Goal: Find contact information: Find contact information

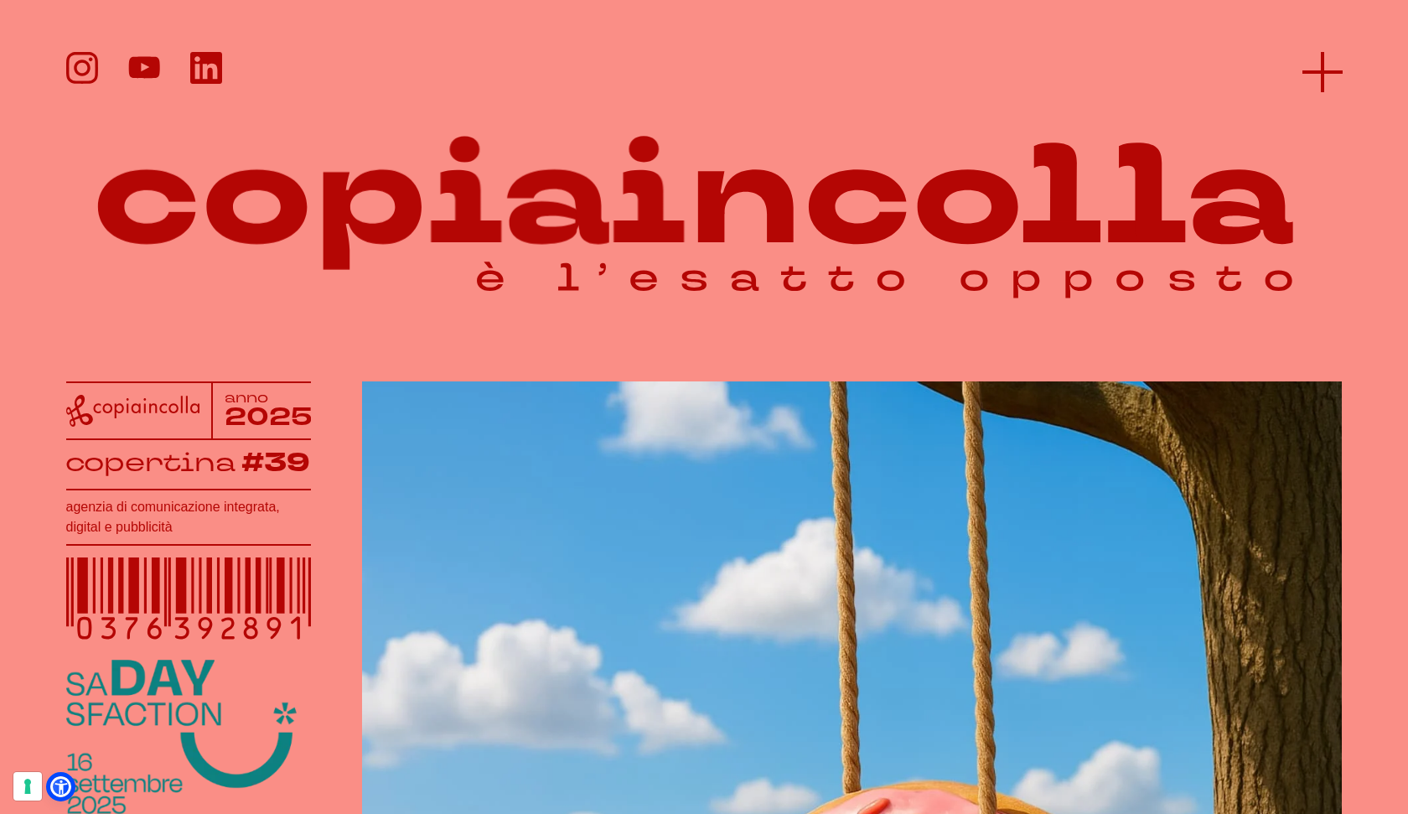
click at [1325, 82] on icon at bounding box center [1323, 72] width 40 height 40
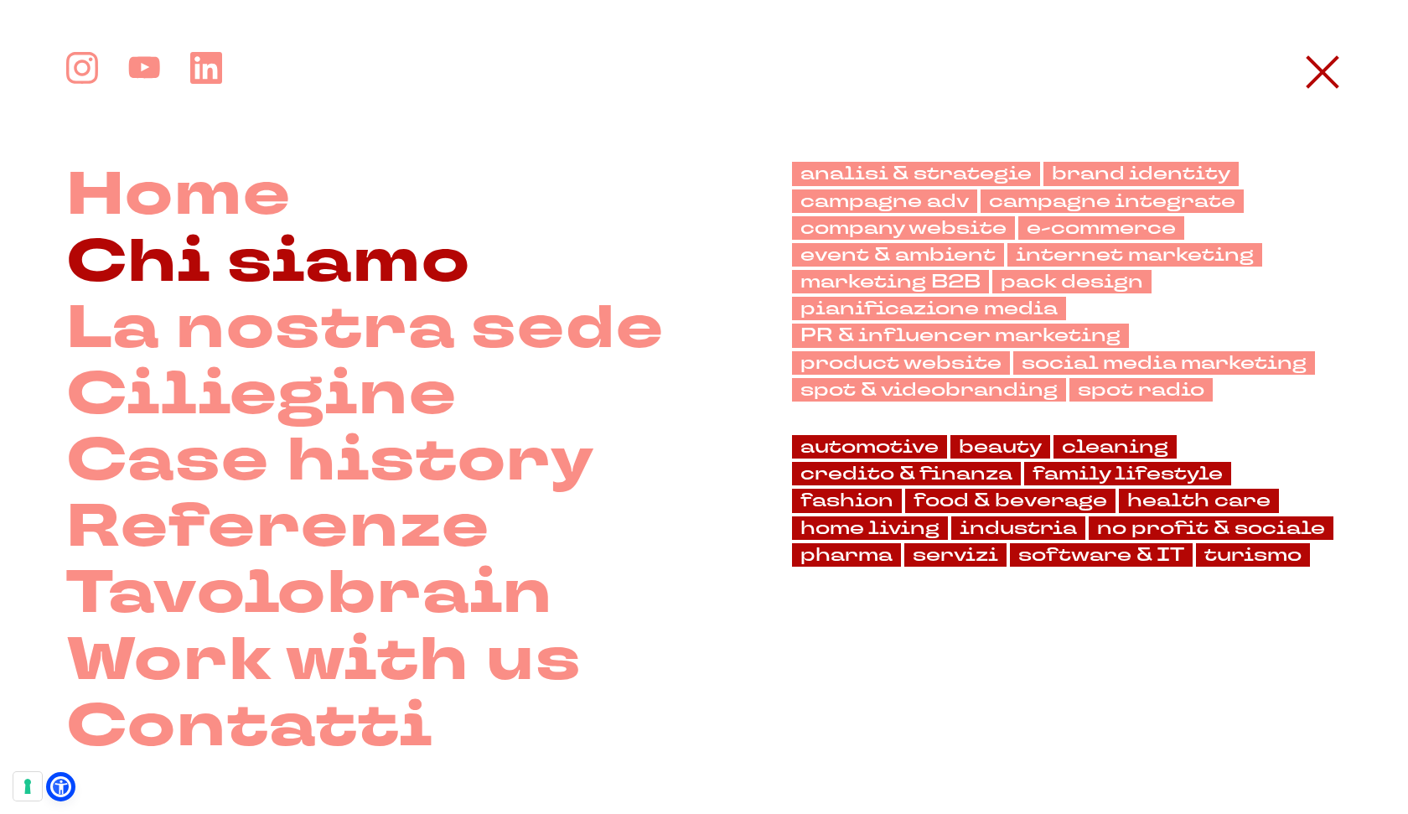
click at [417, 285] on link "Chi siamo" at bounding box center [268, 262] width 405 height 66
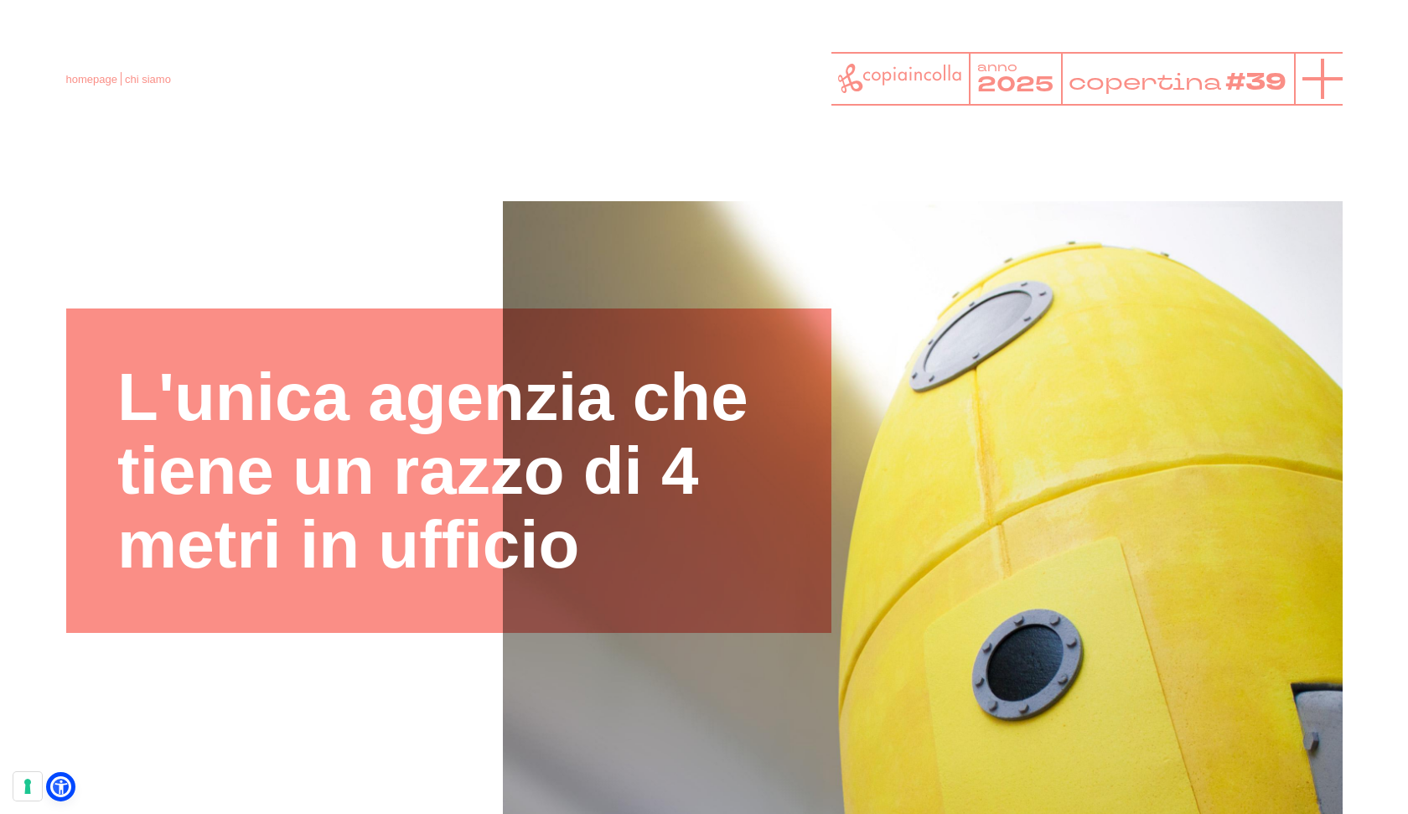
click at [1323, 81] on line at bounding box center [1323, 79] width 0 height 40
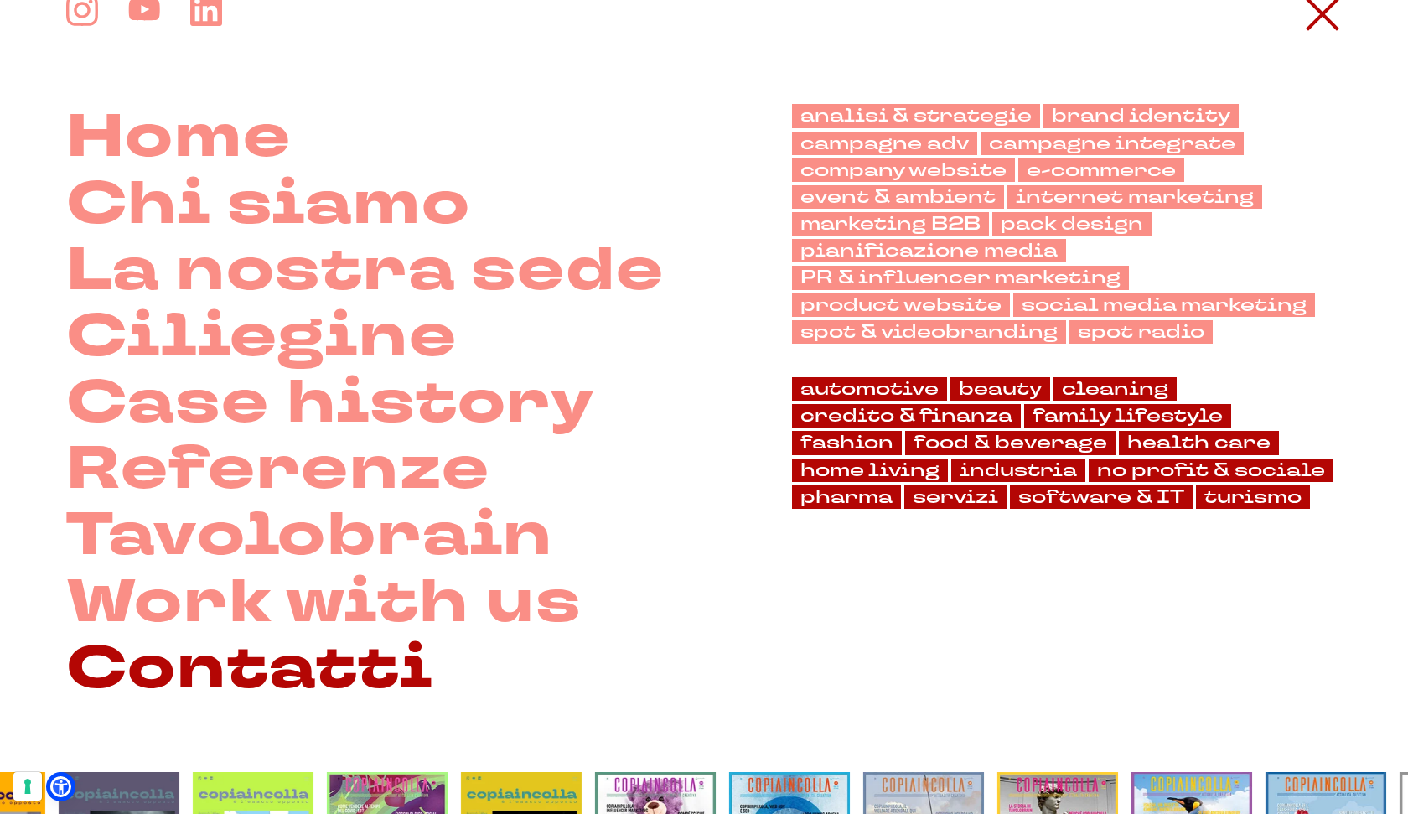
scroll to position [71, 0]
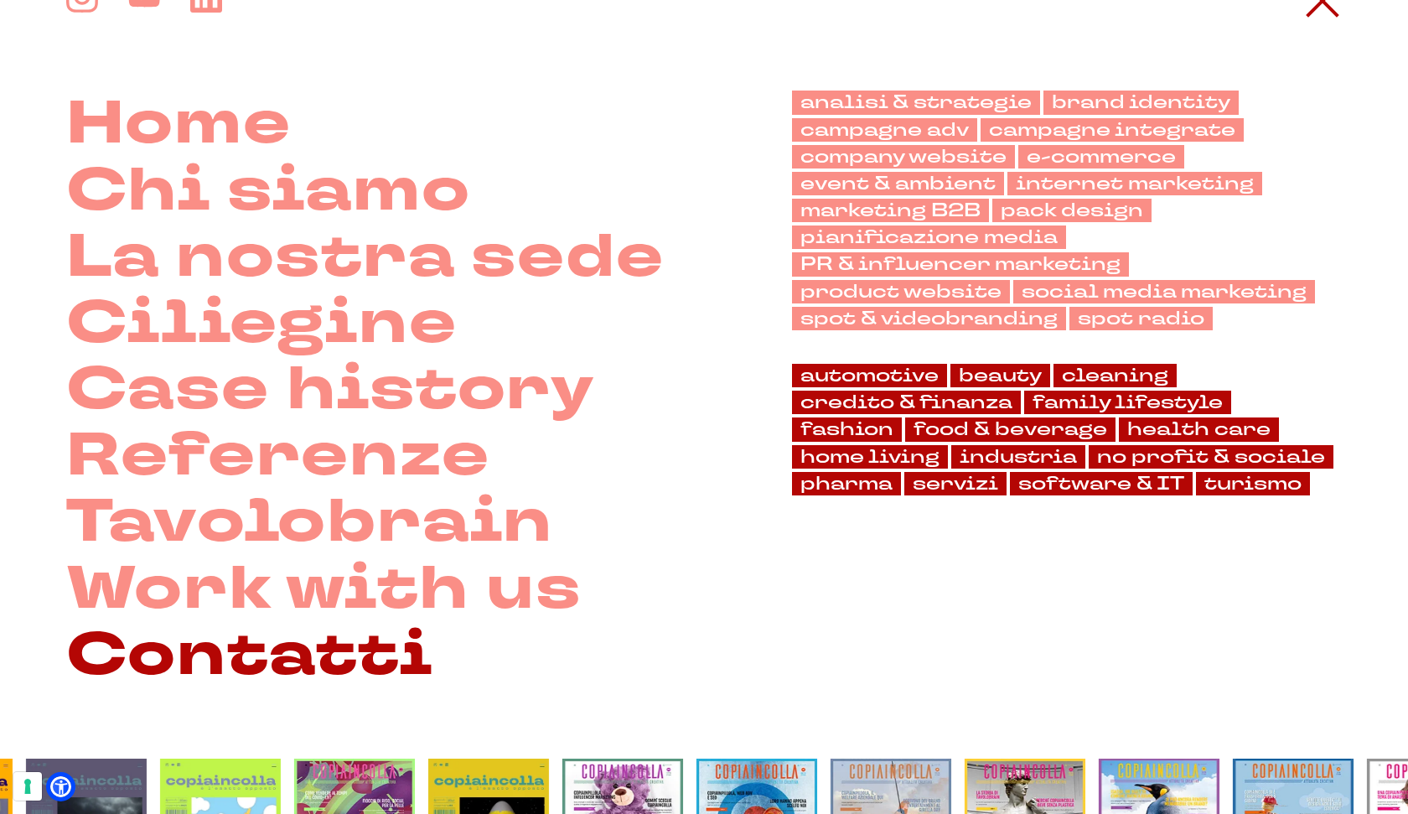
click at [259, 634] on link "Contatti" at bounding box center [249, 655] width 367 height 66
